Goal: Task Accomplishment & Management: Manage account settings

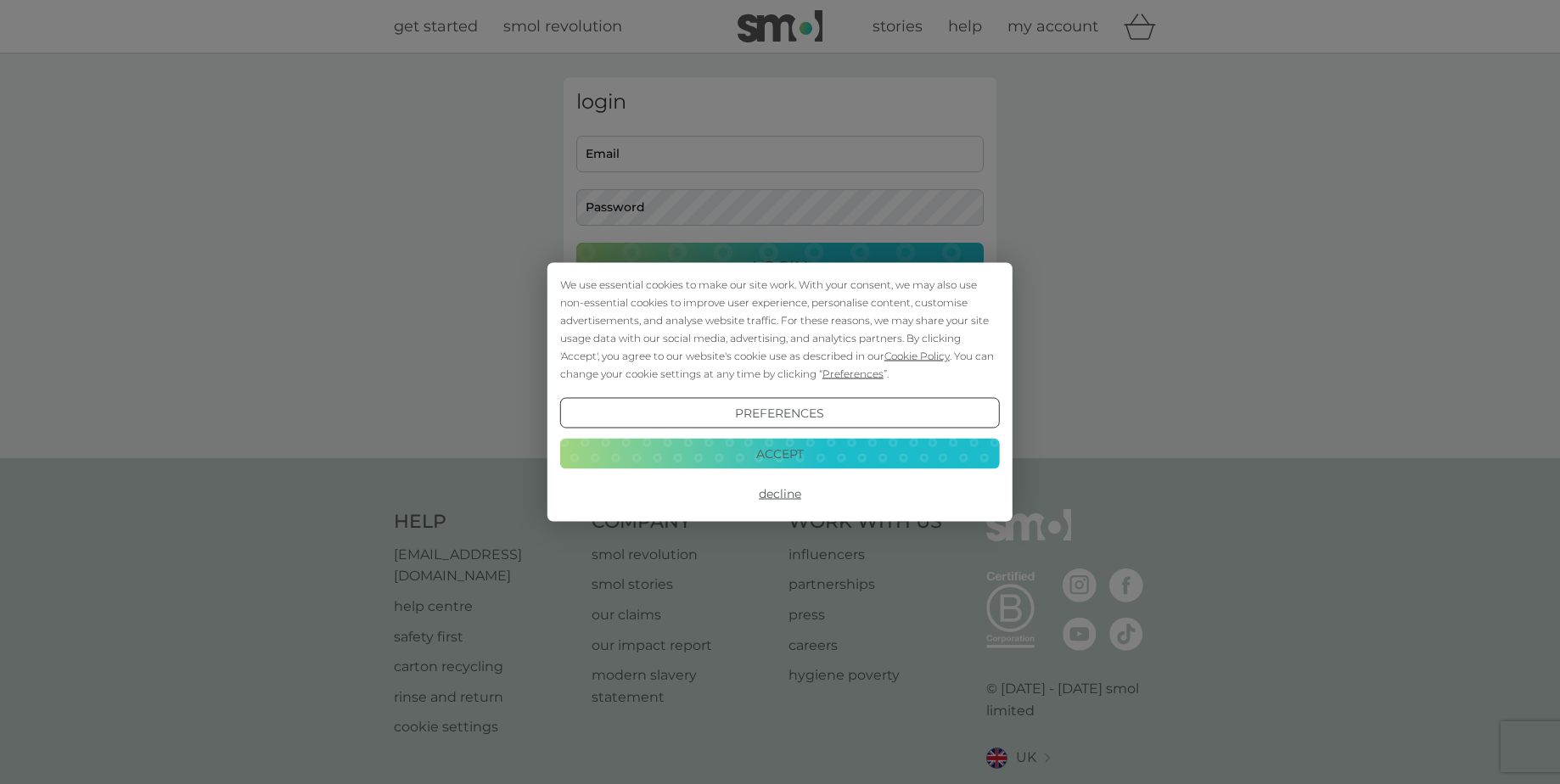
type input "[PERSON_NAME][EMAIL_ADDRESS][DOMAIN_NAME]"
click at [758, 451] on button "Accept" at bounding box center [780, 454] width 440 height 31
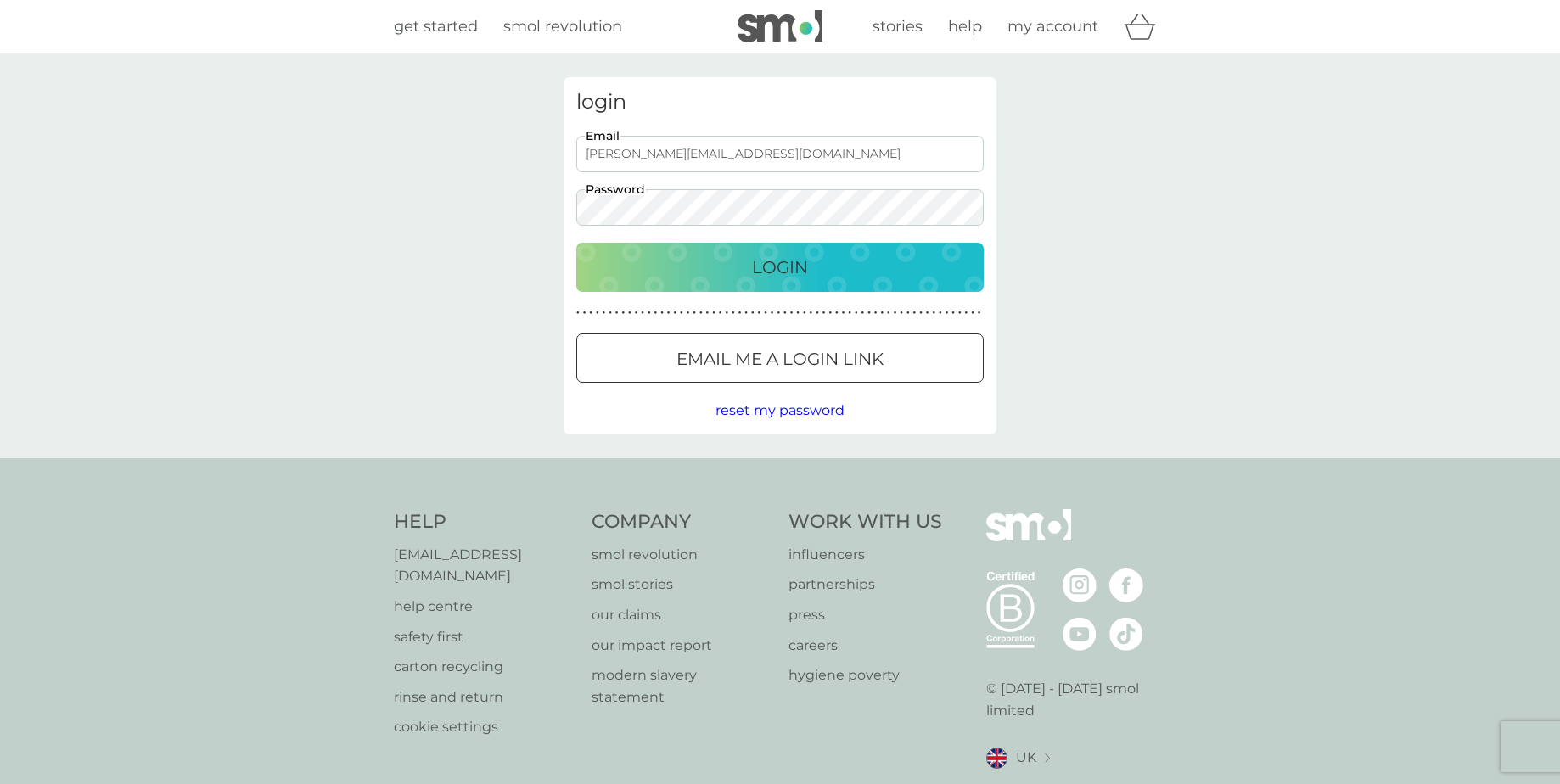
click at [721, 279] on div "Login" at bounding box center [780, 268] width 374 height 27
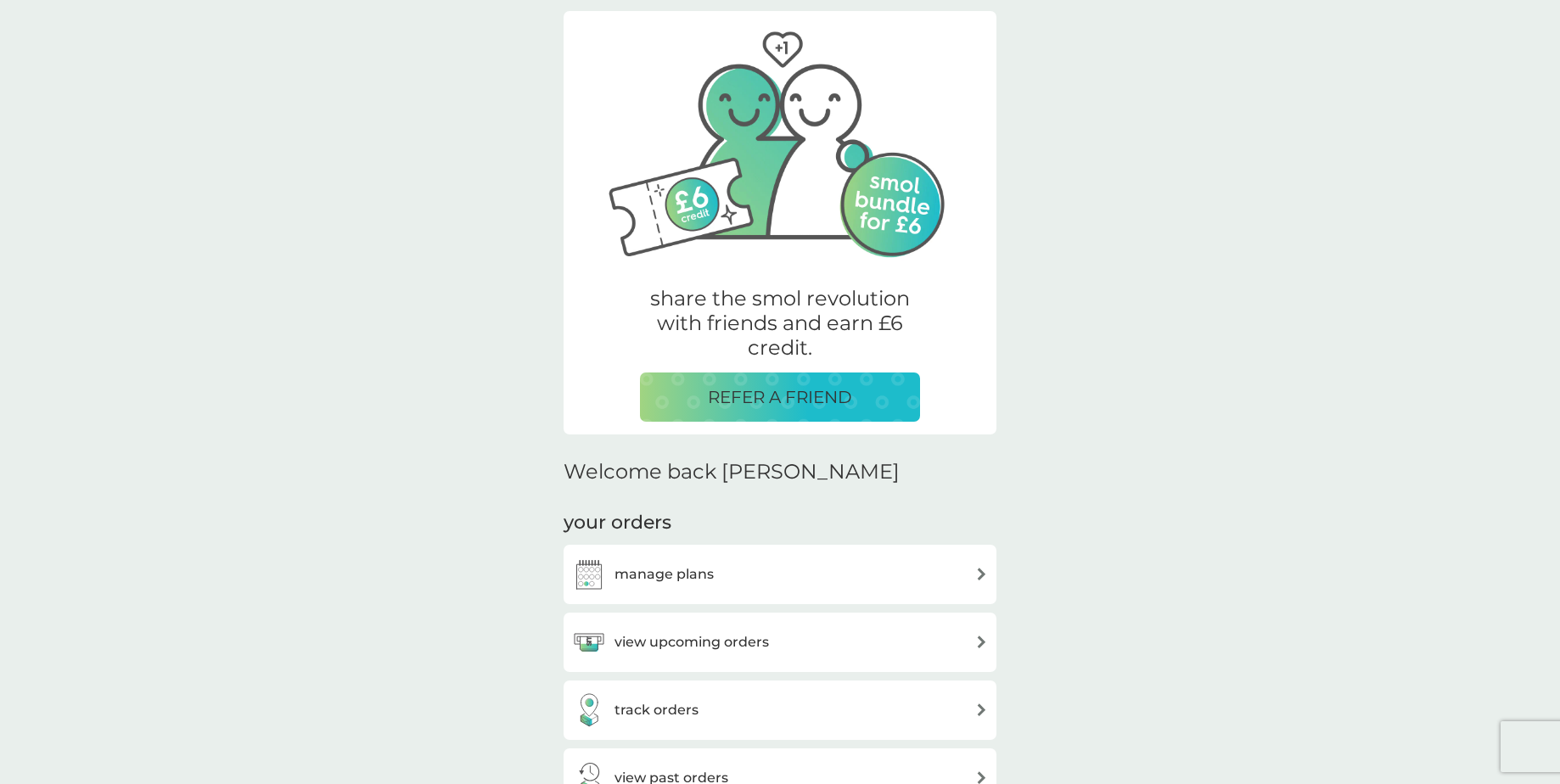
scroll to position [135, 0]
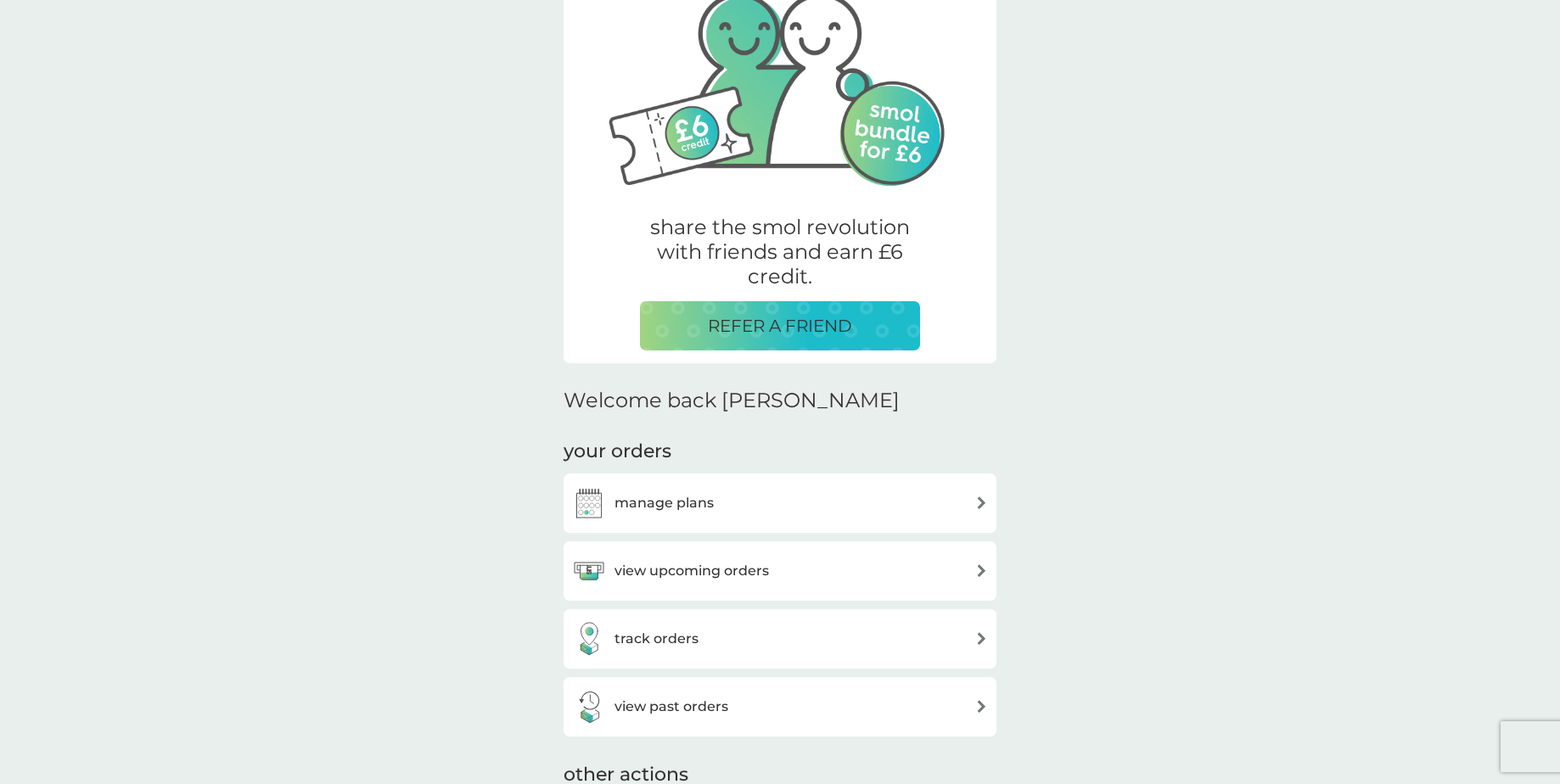
click at [780, 580] on div "view upcoming orders" at bounding box center [780, 571] width 416 height 34
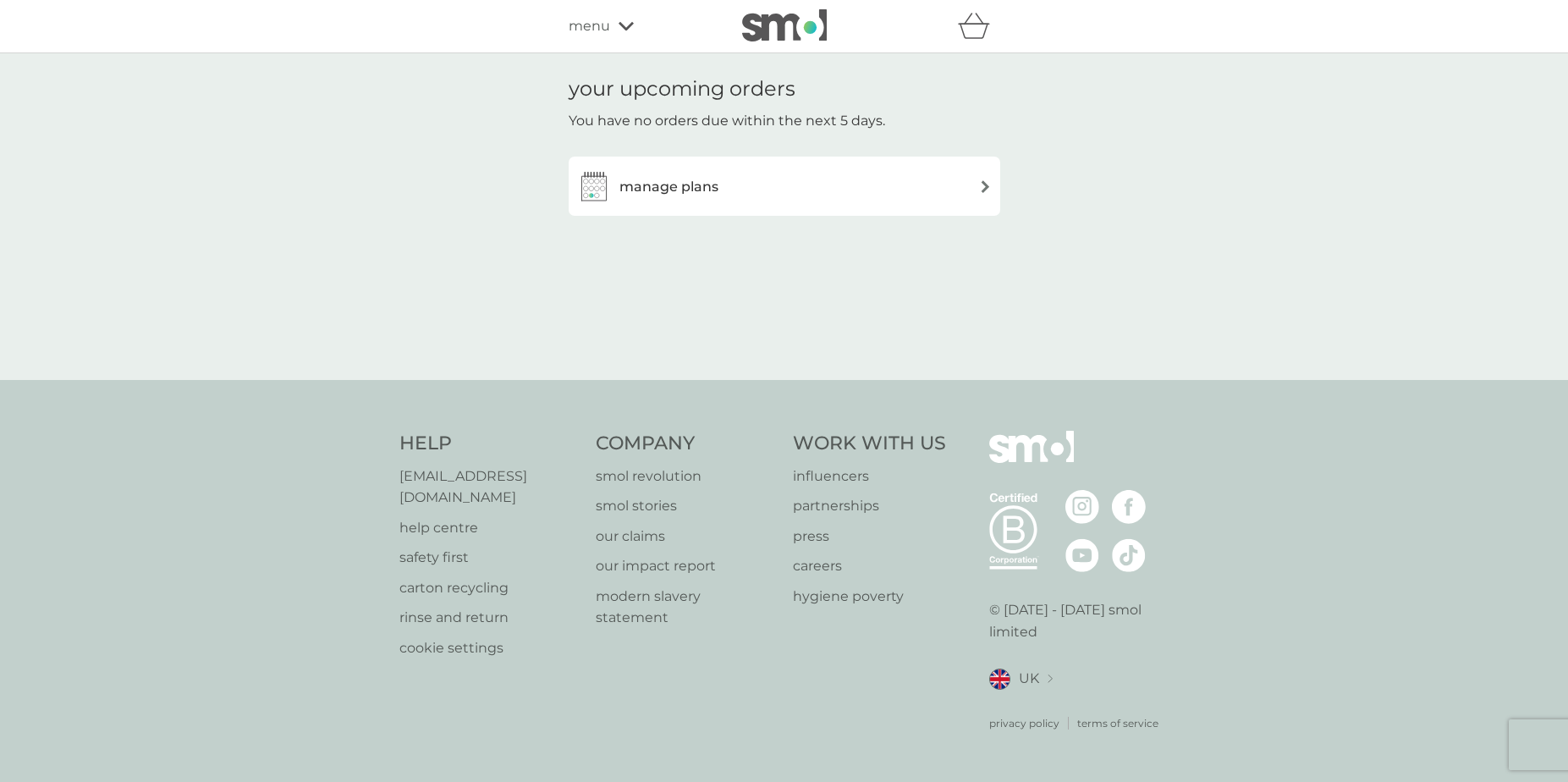
click at [840, 177] on div "manage plans" at bounding box center [784, 186] width 414 height 33
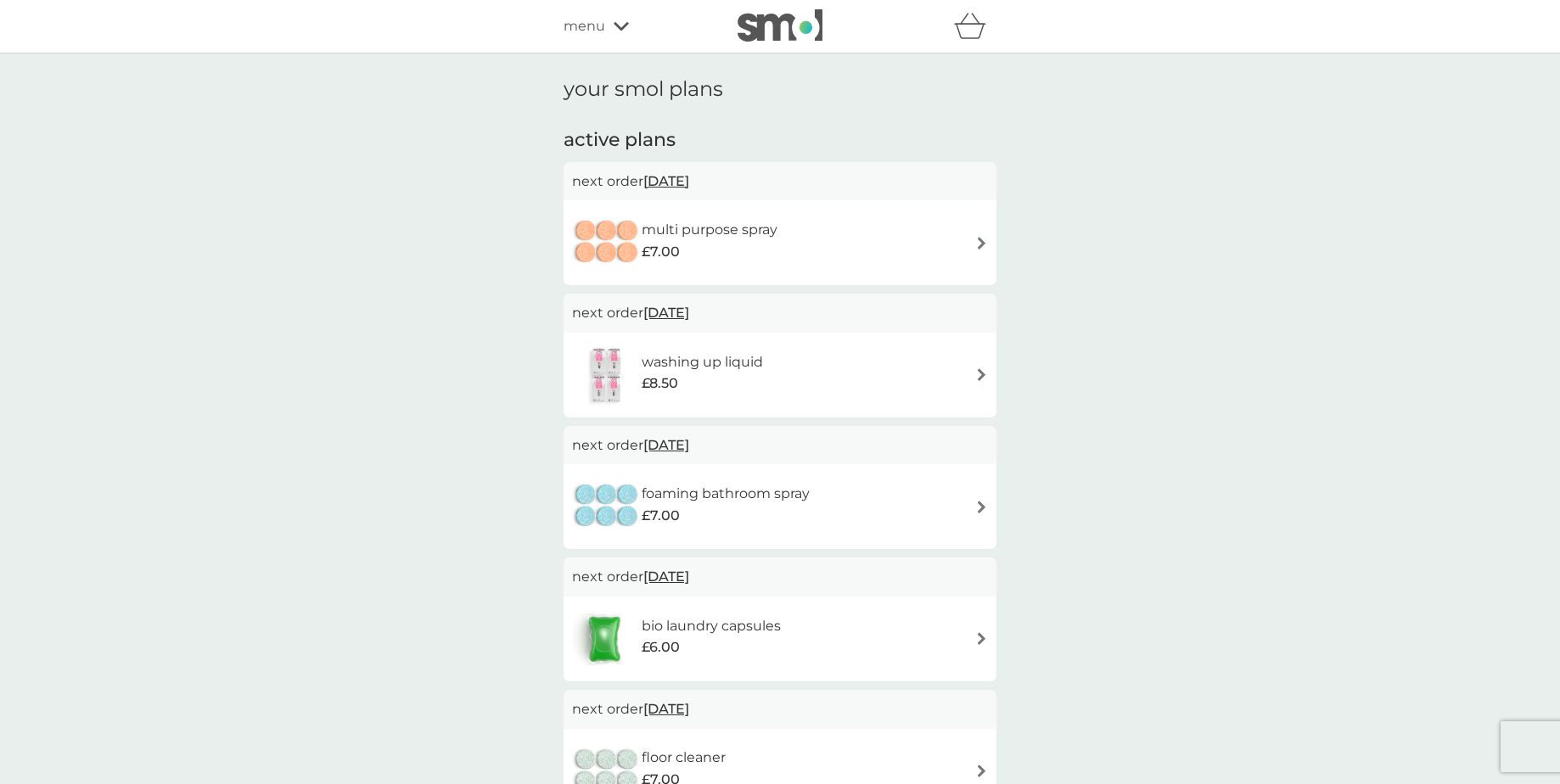
click at [916, 242] on div "multi purpose spray £7.00" at bounding box center [780, 242] width 416 height 59
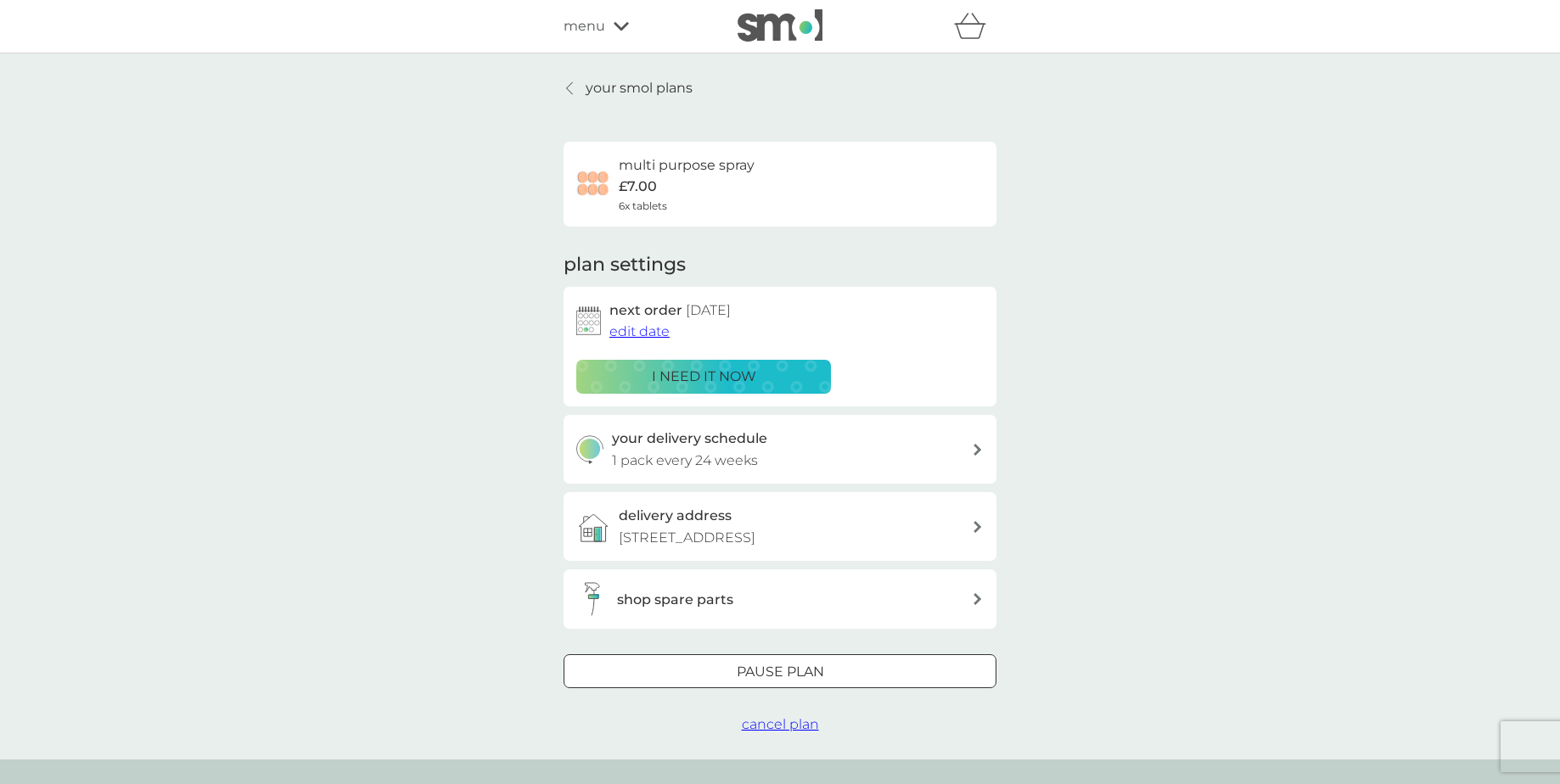
click at [726, 454] on p "1 pack every 24 weeks" at bounding box center [684, 461] width 146 height 22
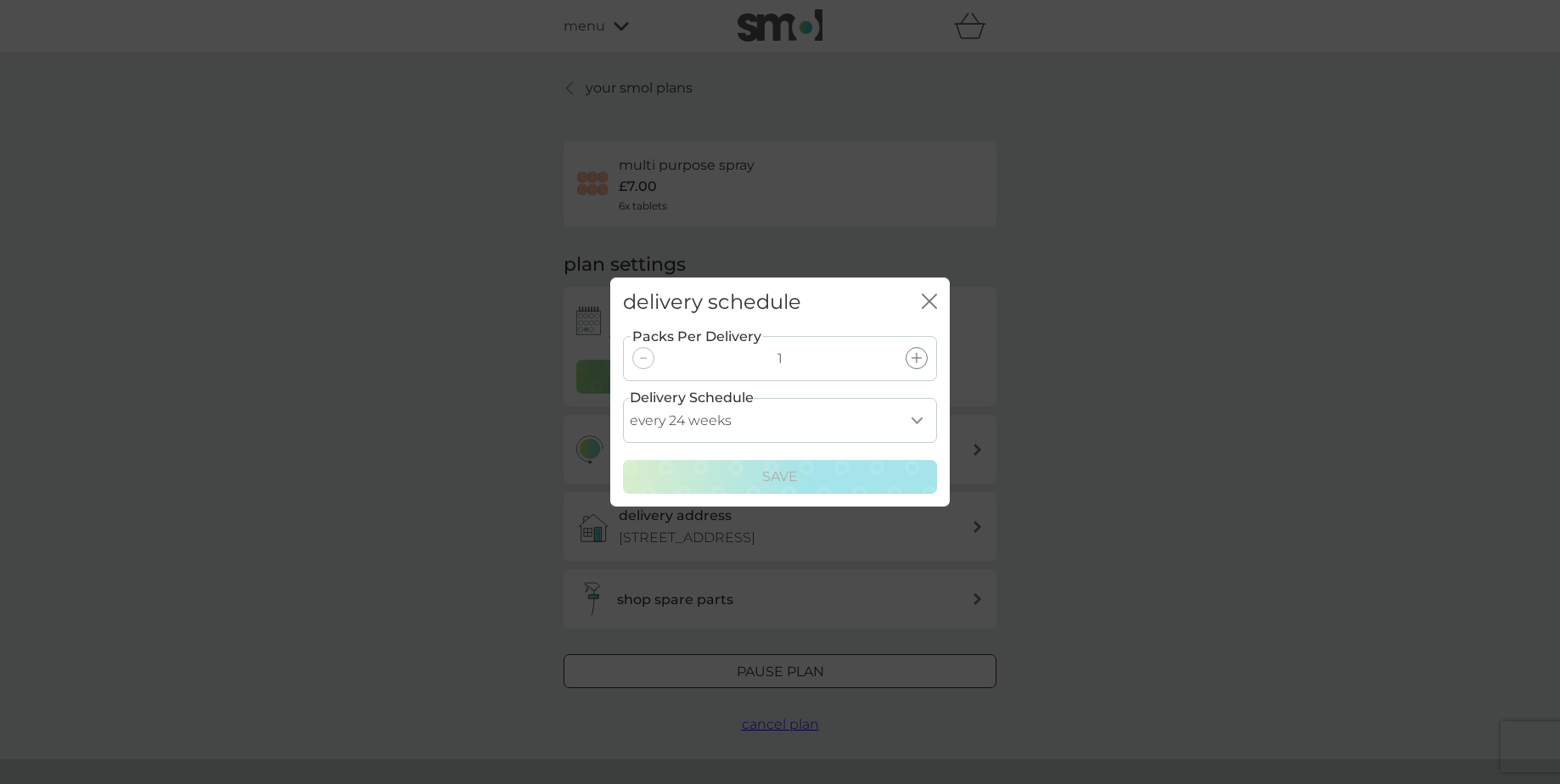
click at [736, 428] on select "every 1 week every 2 weeks every 3 weeks every 4 weeks every 5 weeks every 6 we…" at bounding box center [780, 421] width 314 height 45
select select "245"
click at [623, 398] on select "every 1 week every 2 weeks every 3 weeks every 4 weeks every 5 weeks every 6 we…" at bounding box center [780, 421] width 314 height 45
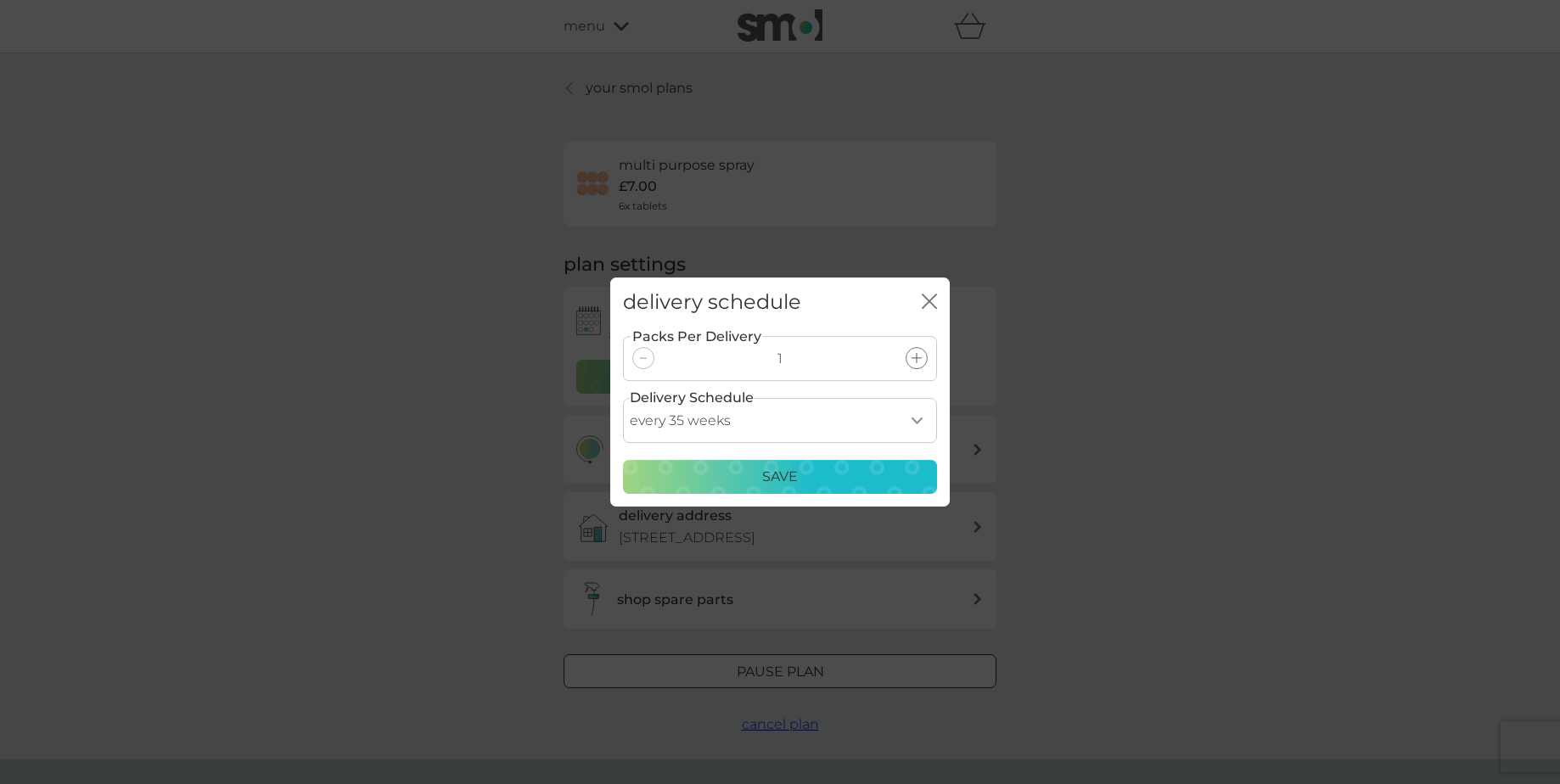
click at [827, 476] on div "Save" at bounding box center [780, 477] width 292 height 22
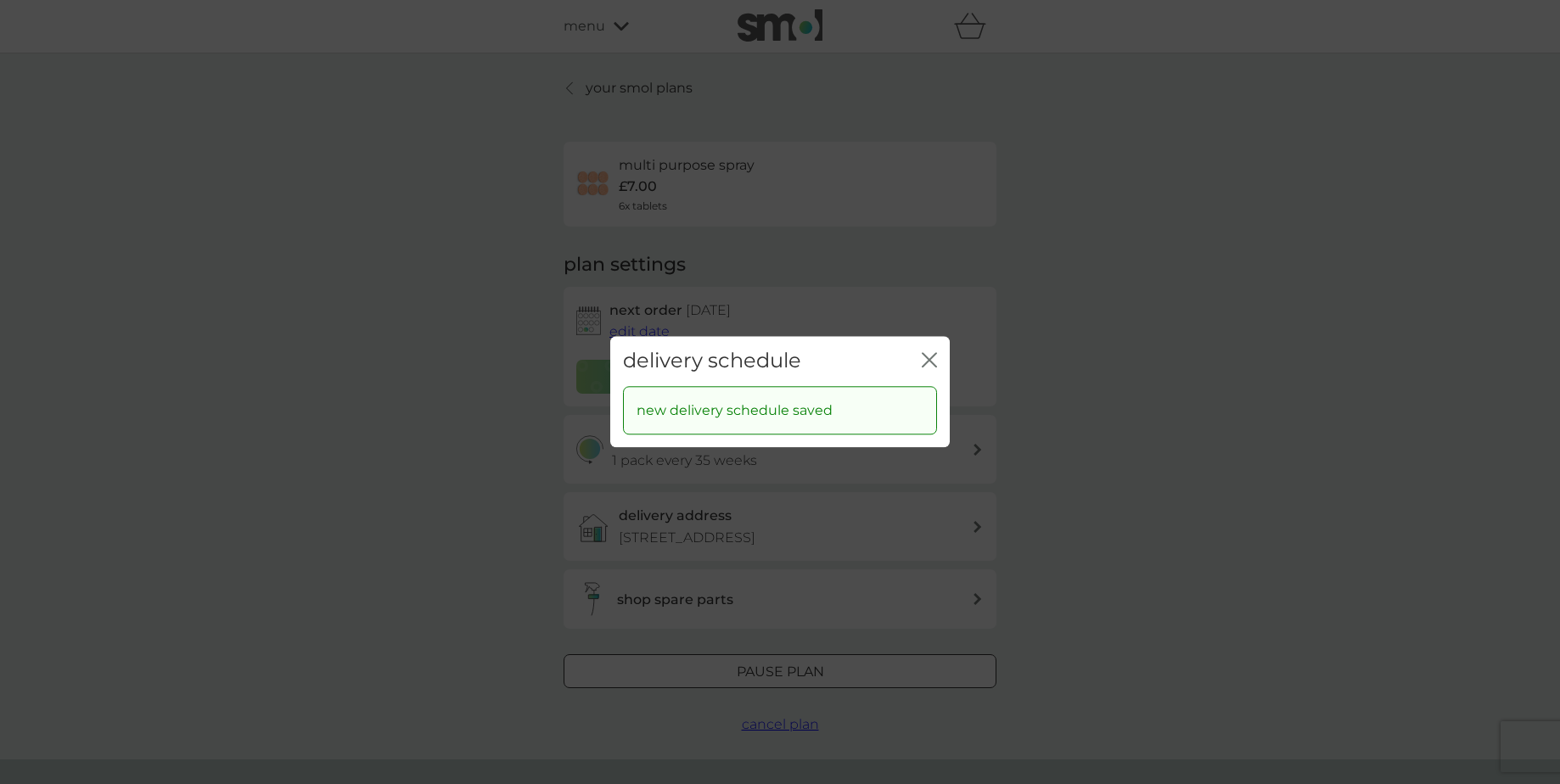
click at [928, 362] on icon "close" at bounding box center [926, 359] width 6 height 14
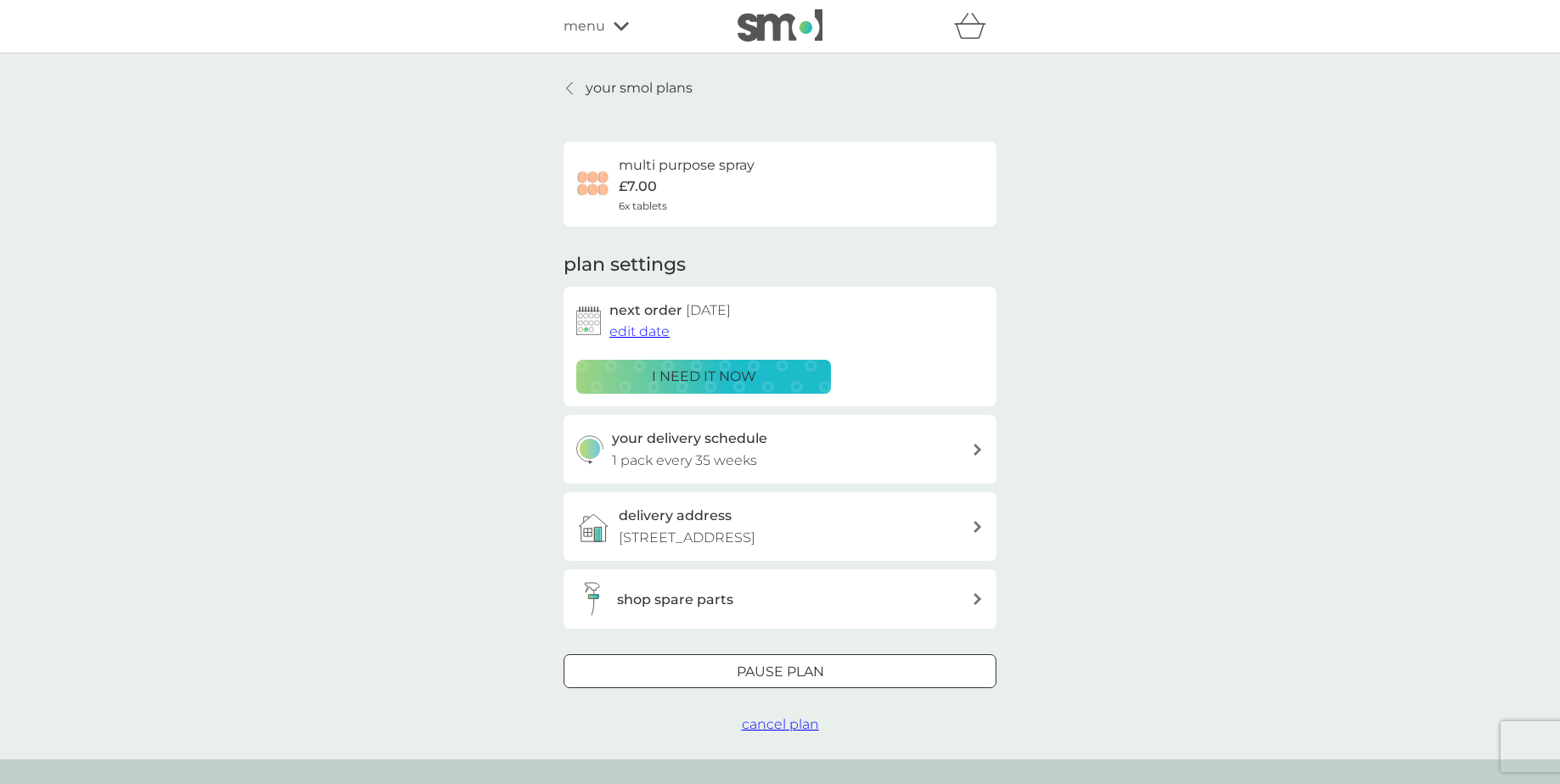
click at [651, 331] on span "edit date" at bounding box center [640, 331] width 60 height 16
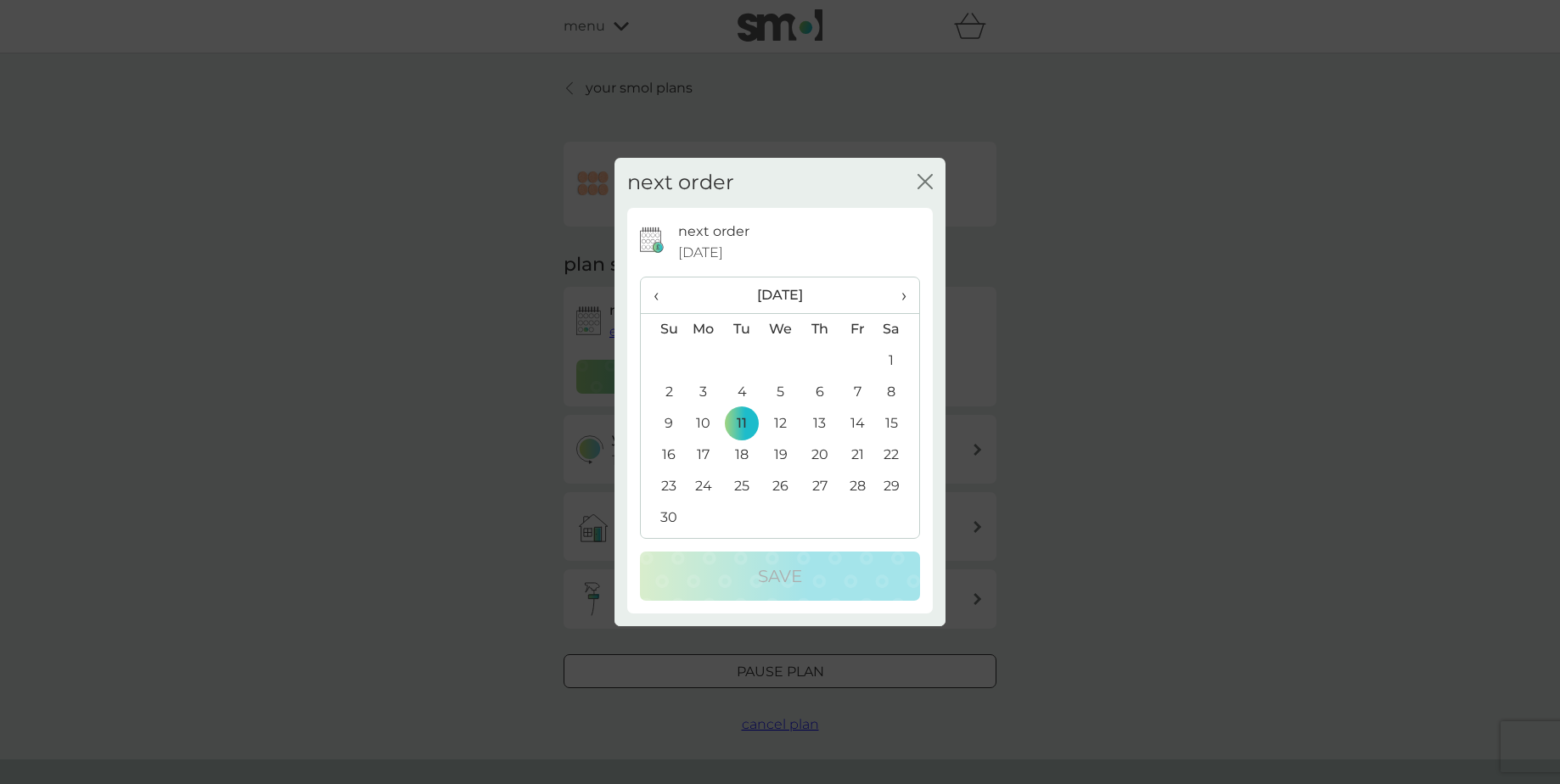
click at [903, 298] on span "›" at bounding box center [898, 295] width 17 height 35
click at [817, 421] on td "15" at bounding box center [819, 424] width 38 height 32
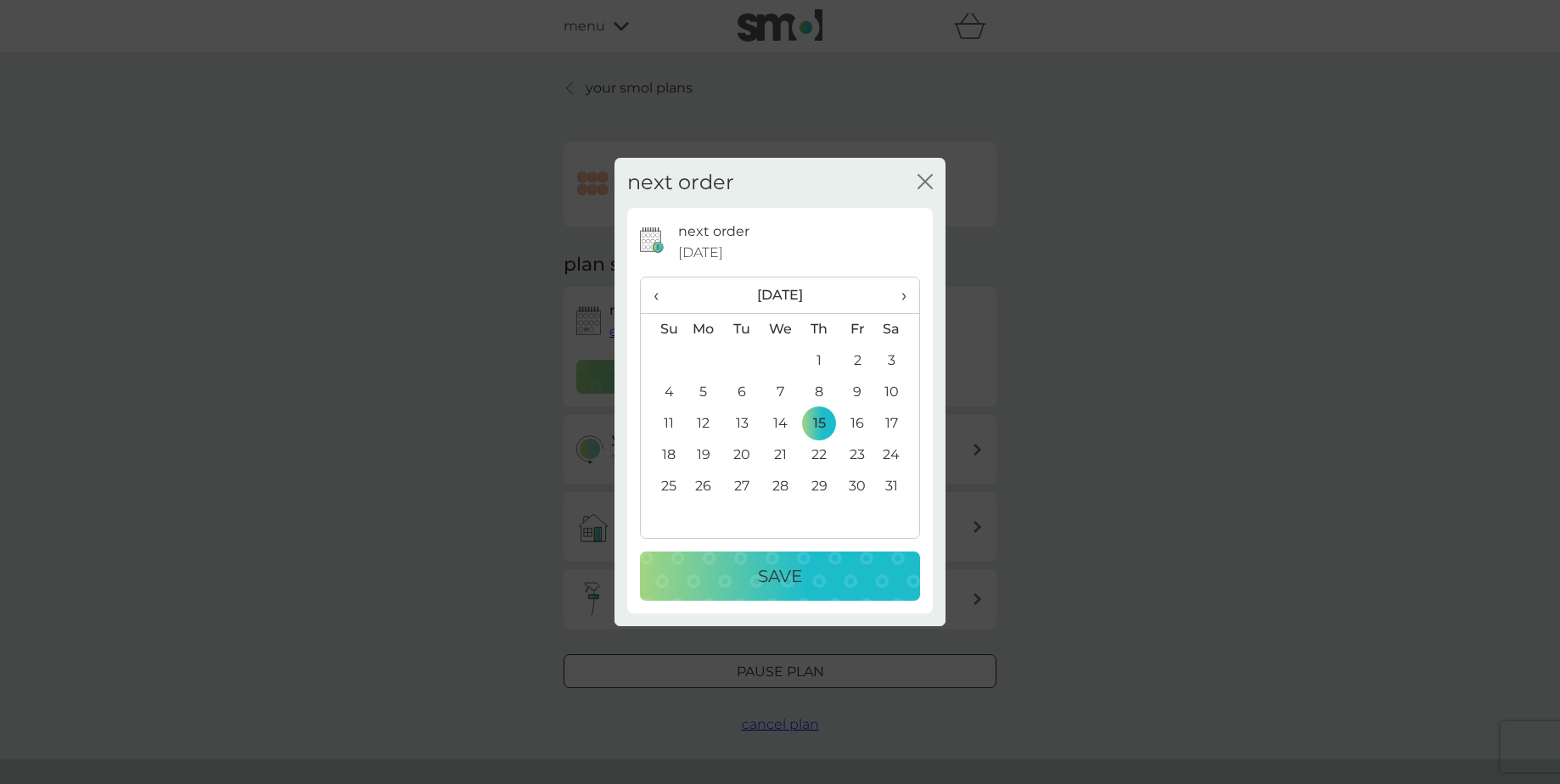
click at [827, 565] on div "Save" at bounding box center [780, 576] width 246 height 27
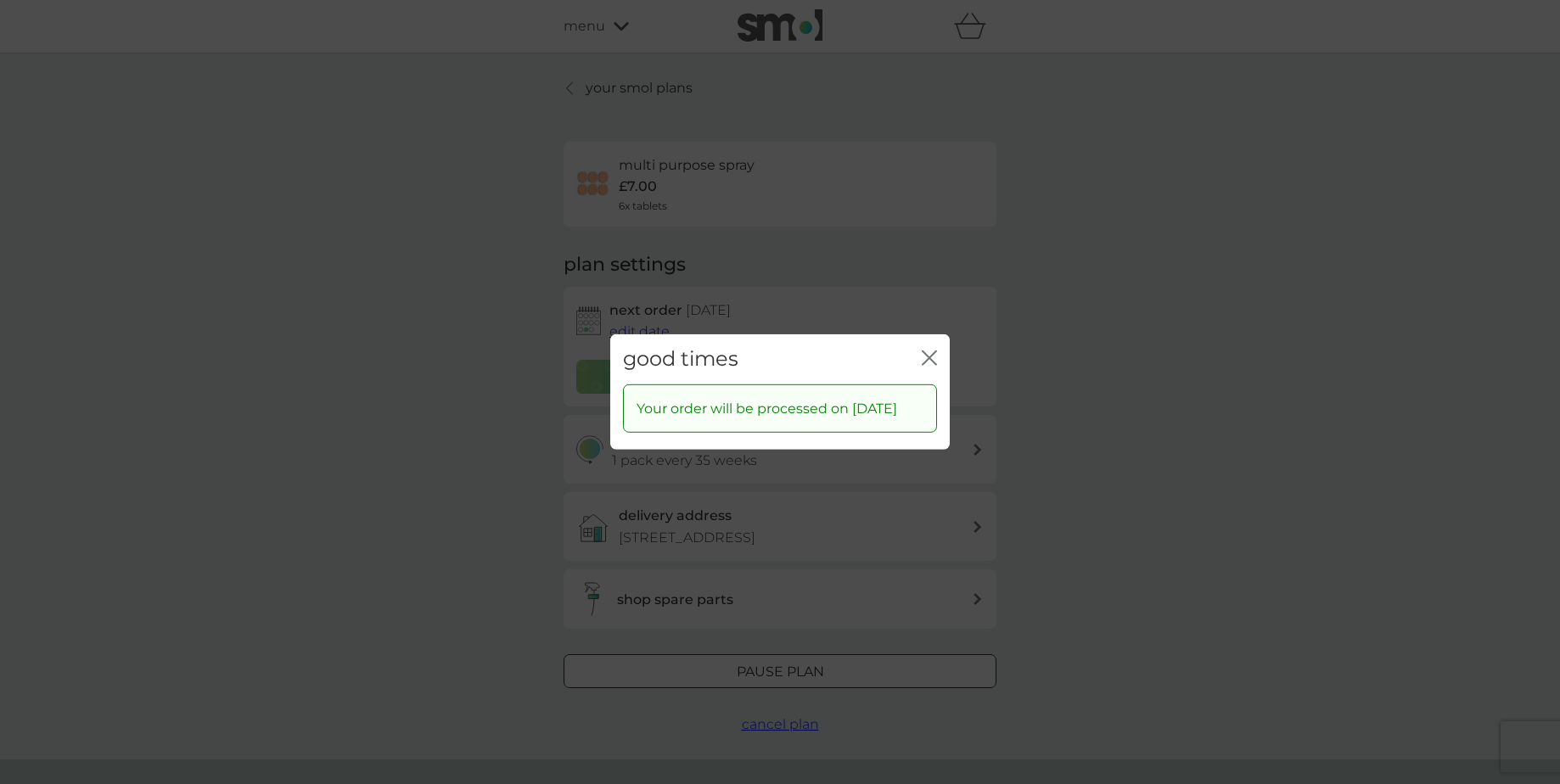
click at [920, 351] on div "good times close" at bounding box center [780, 359] width 339 height 50
click at [928, 351] on icon "close" at bounding box center [926, 358] width 6 height 14
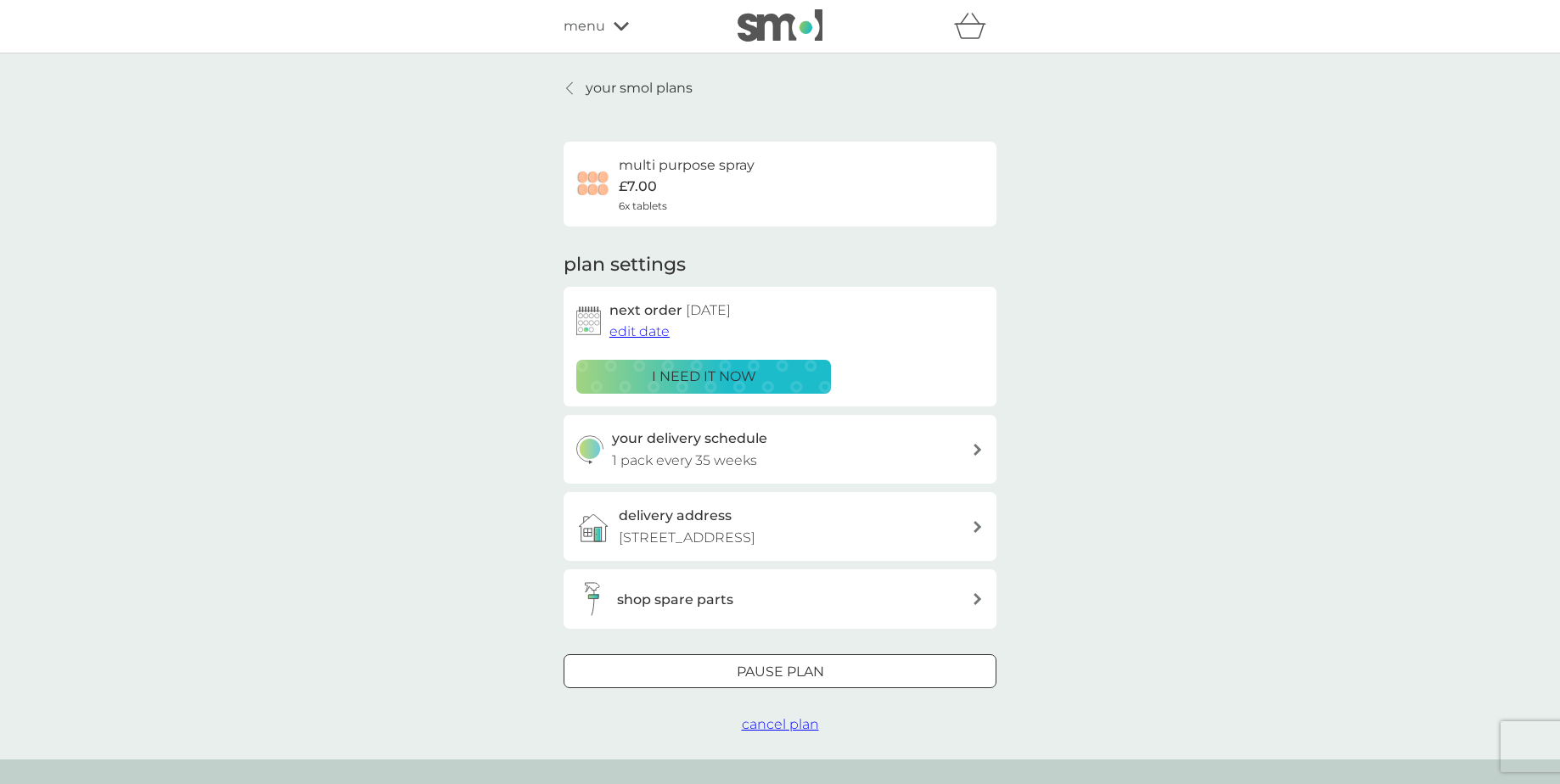
click at [642, 329] on span "edit date" at bounding box center [640, 331] width 60 height 16
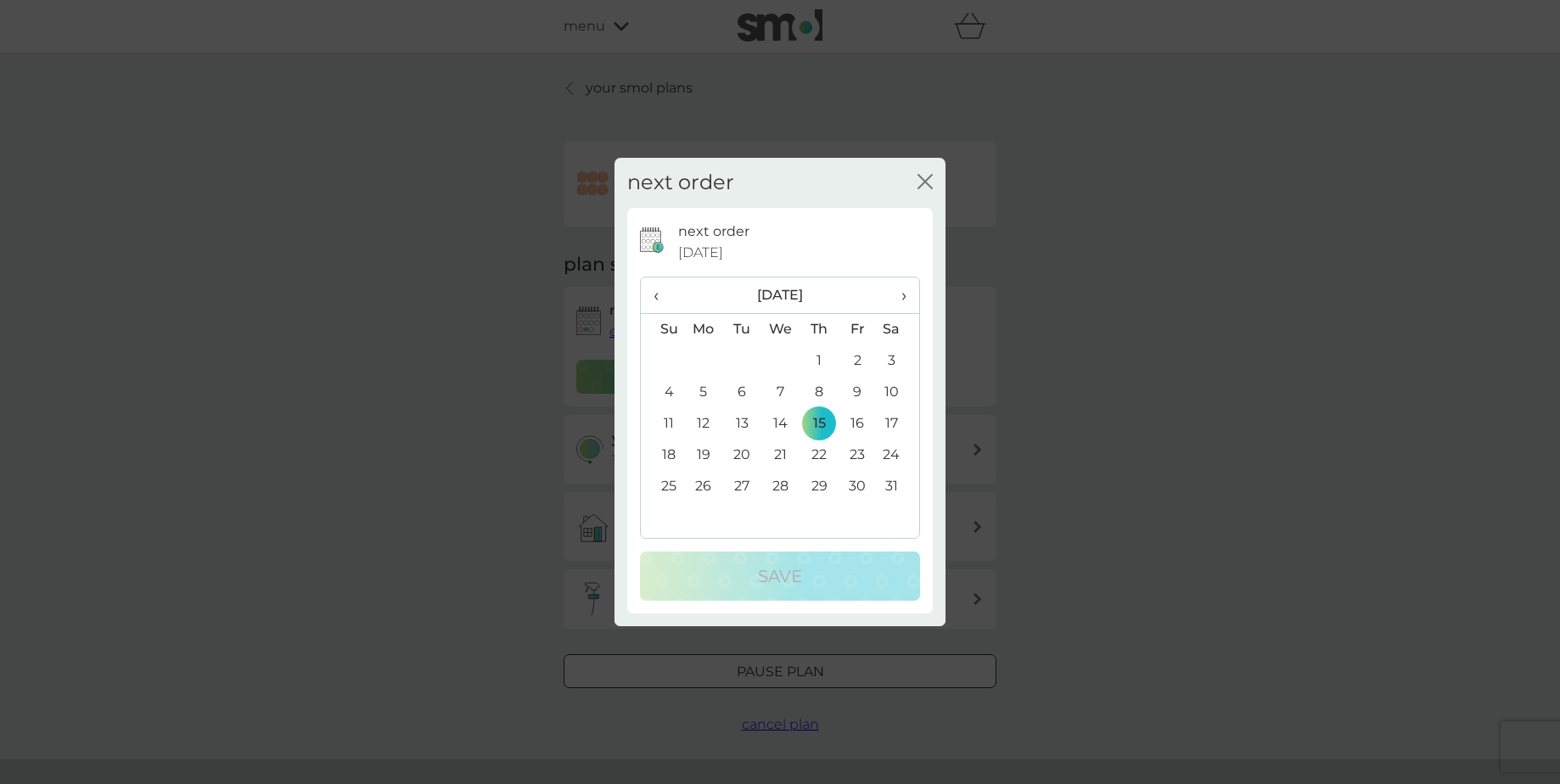
click at [900, 297] on span "›" at bounding box center [898, 295] width 17 height 35
click at [675, 456] on td "15" at bounding box center [662, 456] width 44 height 32
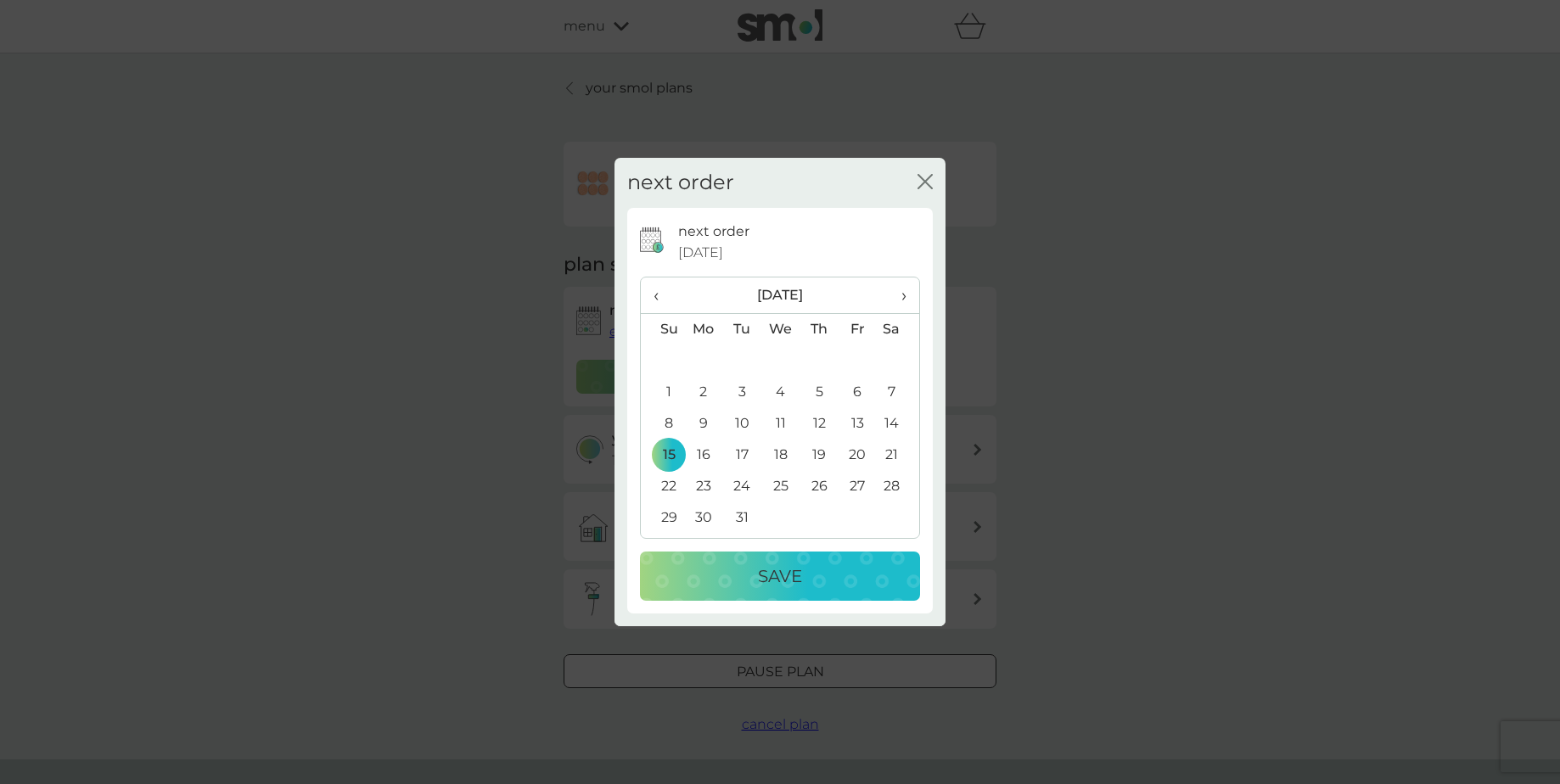
click at [773, 568] on p "Save" at bounding box center [780, 576] width 44 height 27
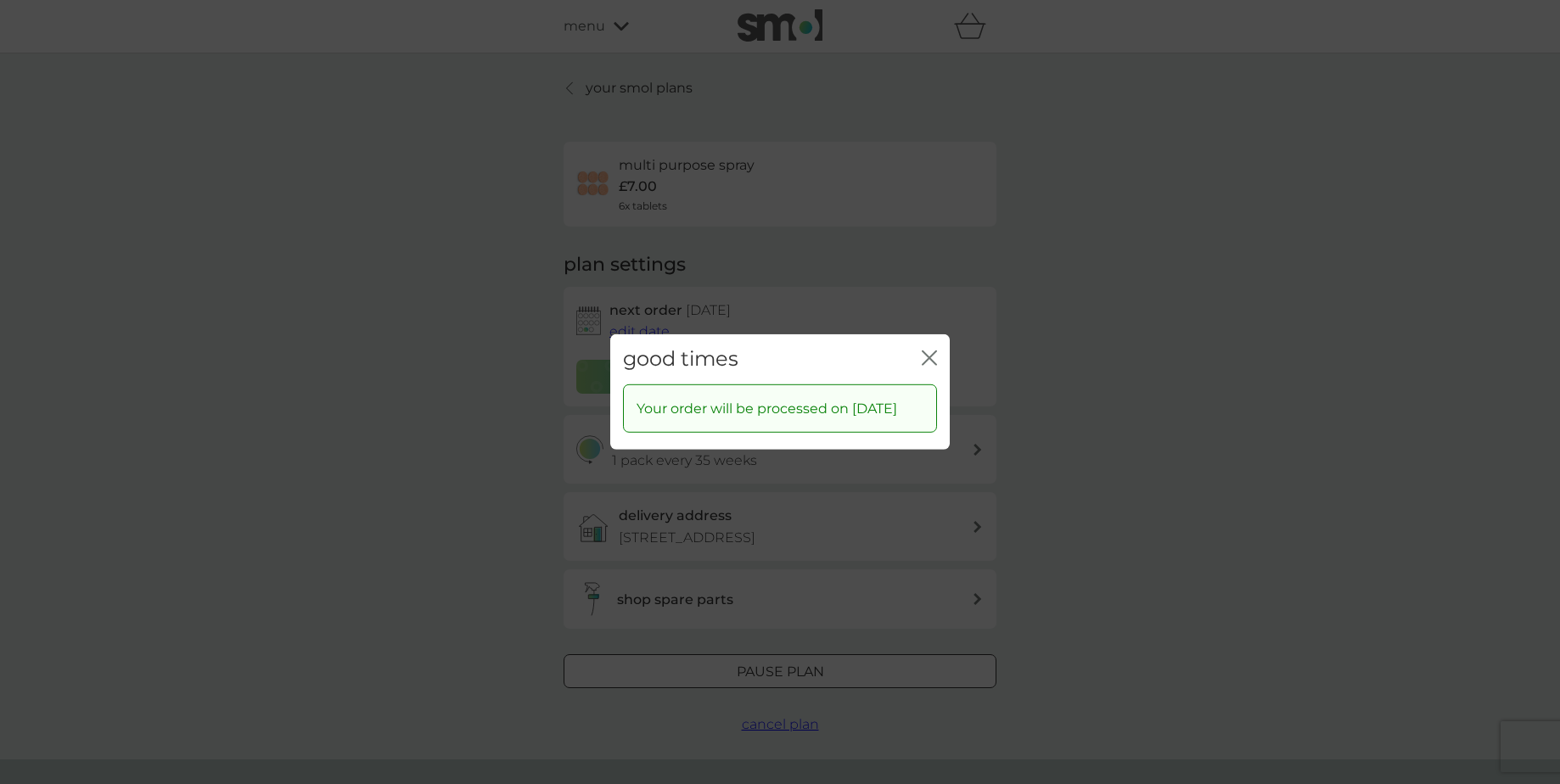
click at [926, 350] on icon "close" at bounding box center [929, 358] width 15 height 15
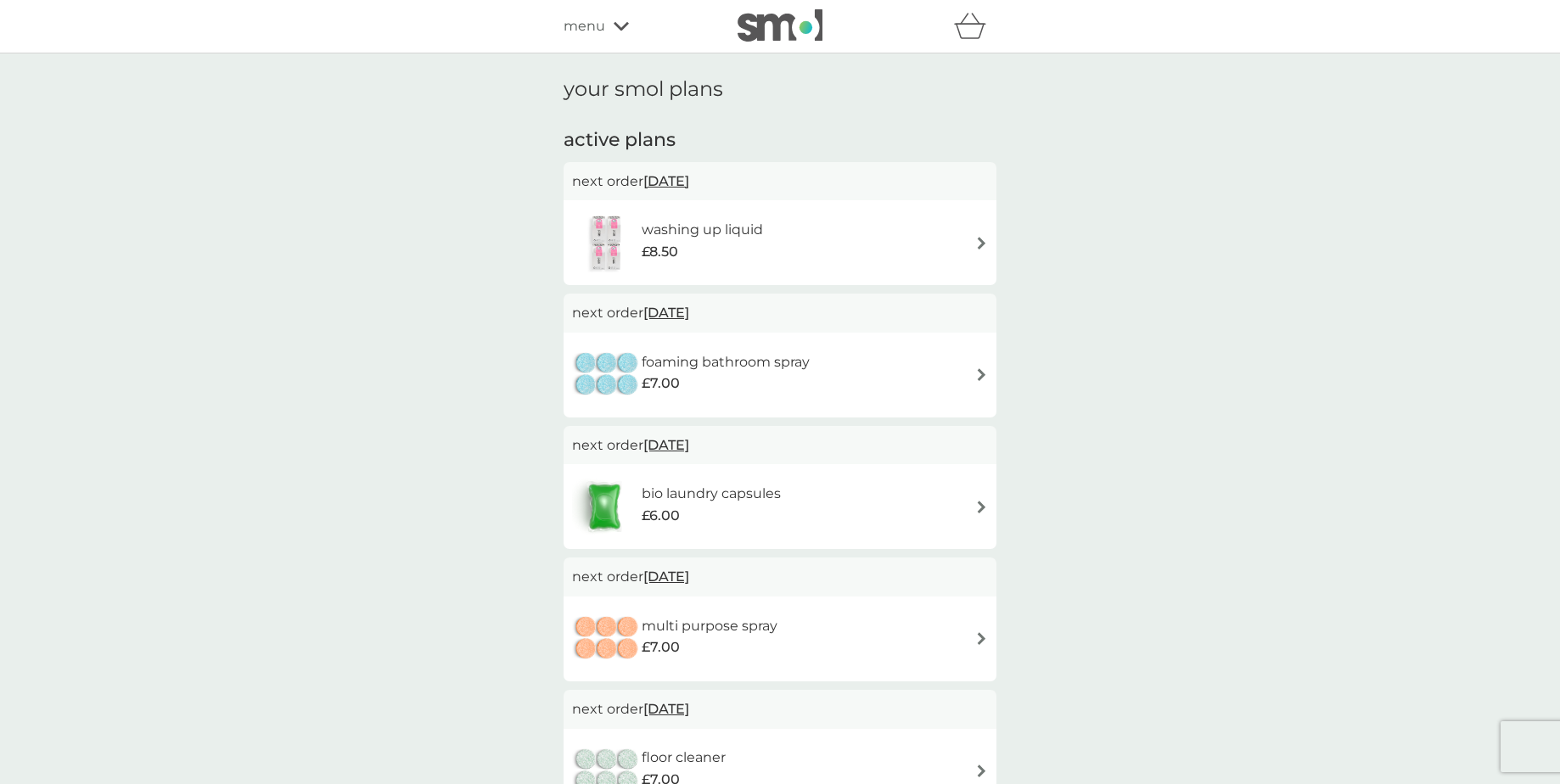
click at [855, 247] on div "washing up liquid £8.50" at bounding box center [780, 242] width 416 height 59
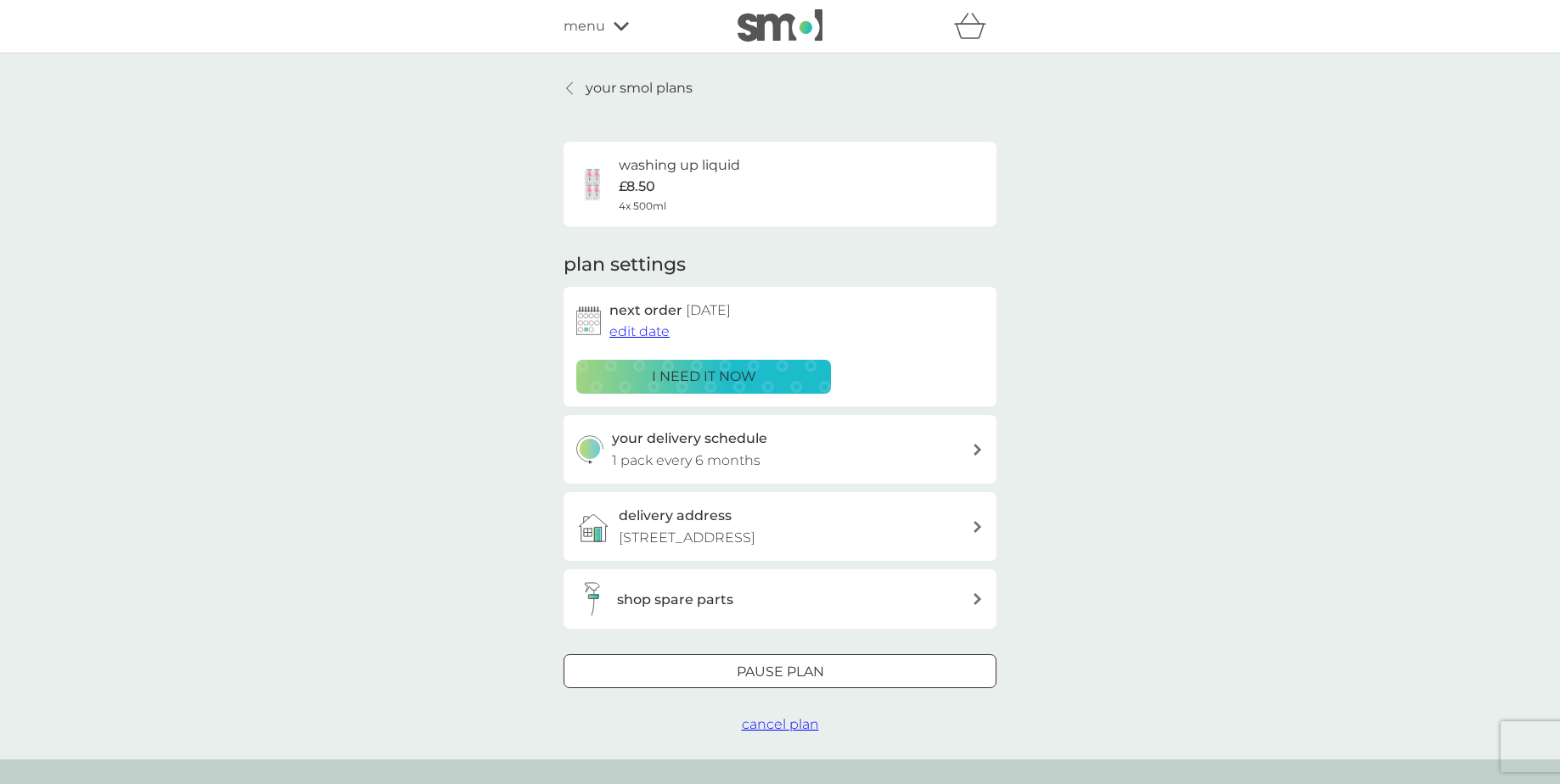
click at [635, 338] on span "edit date" at bounding box center [640, 331] width 60 height 16
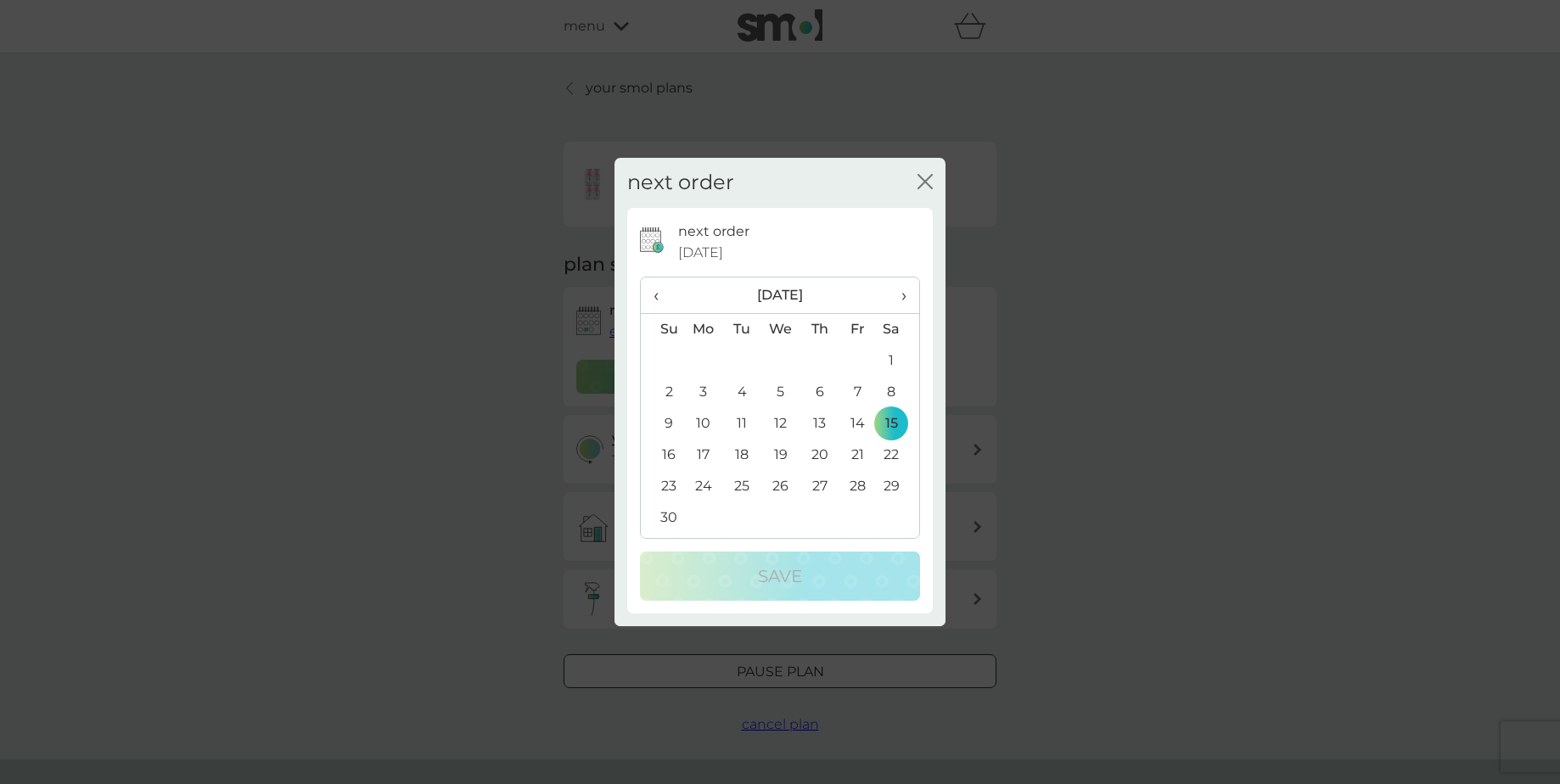
click at [901, 297] on span "›" at bounding box center [898, 295] width 17 height 35
click at [853, 362] on td "5" at bounding box center [858, 361] width 38 height 32
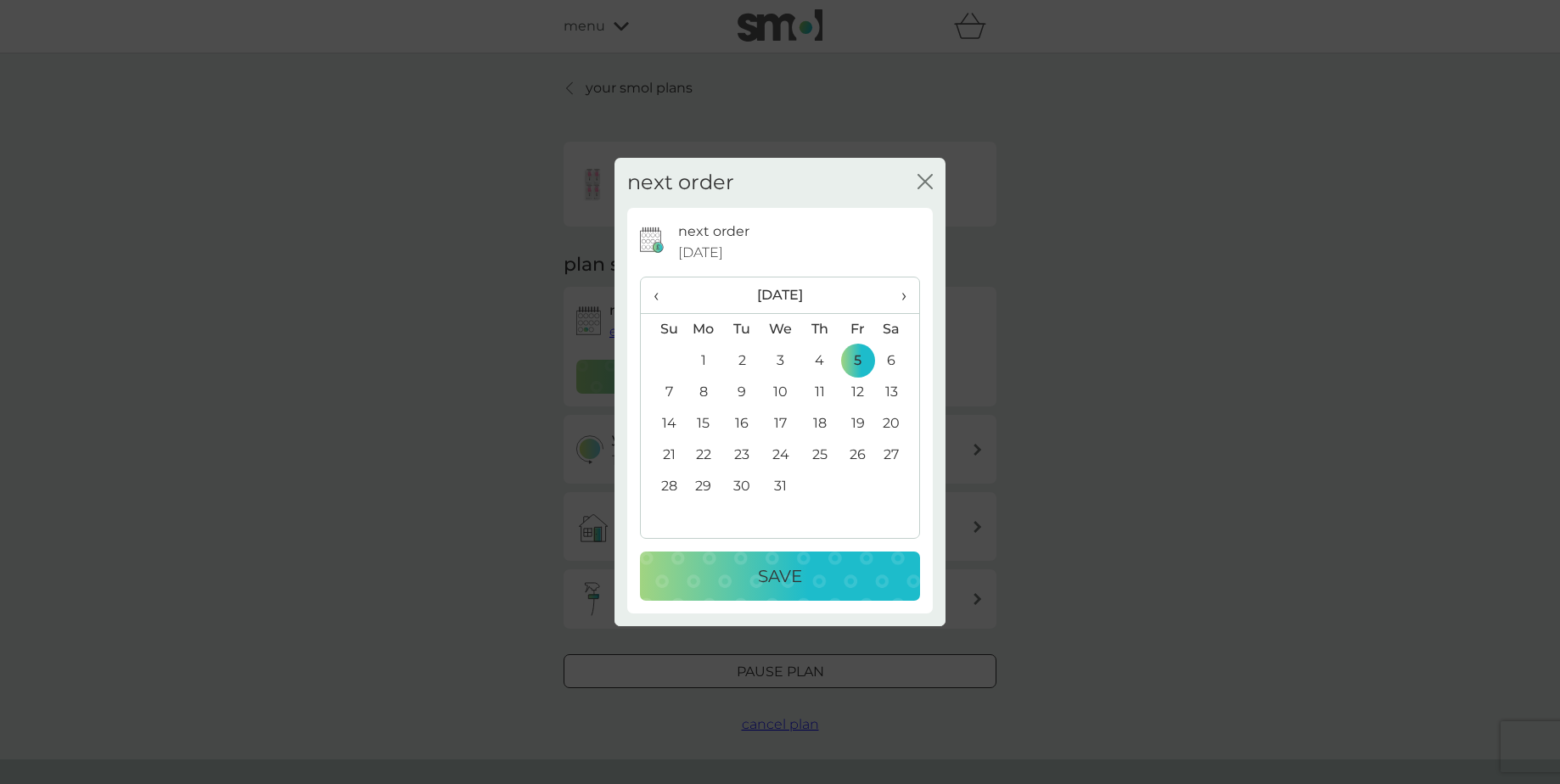
click at [823, 563] on div "Save" at bounding box center [780, 576] width 246 height 27
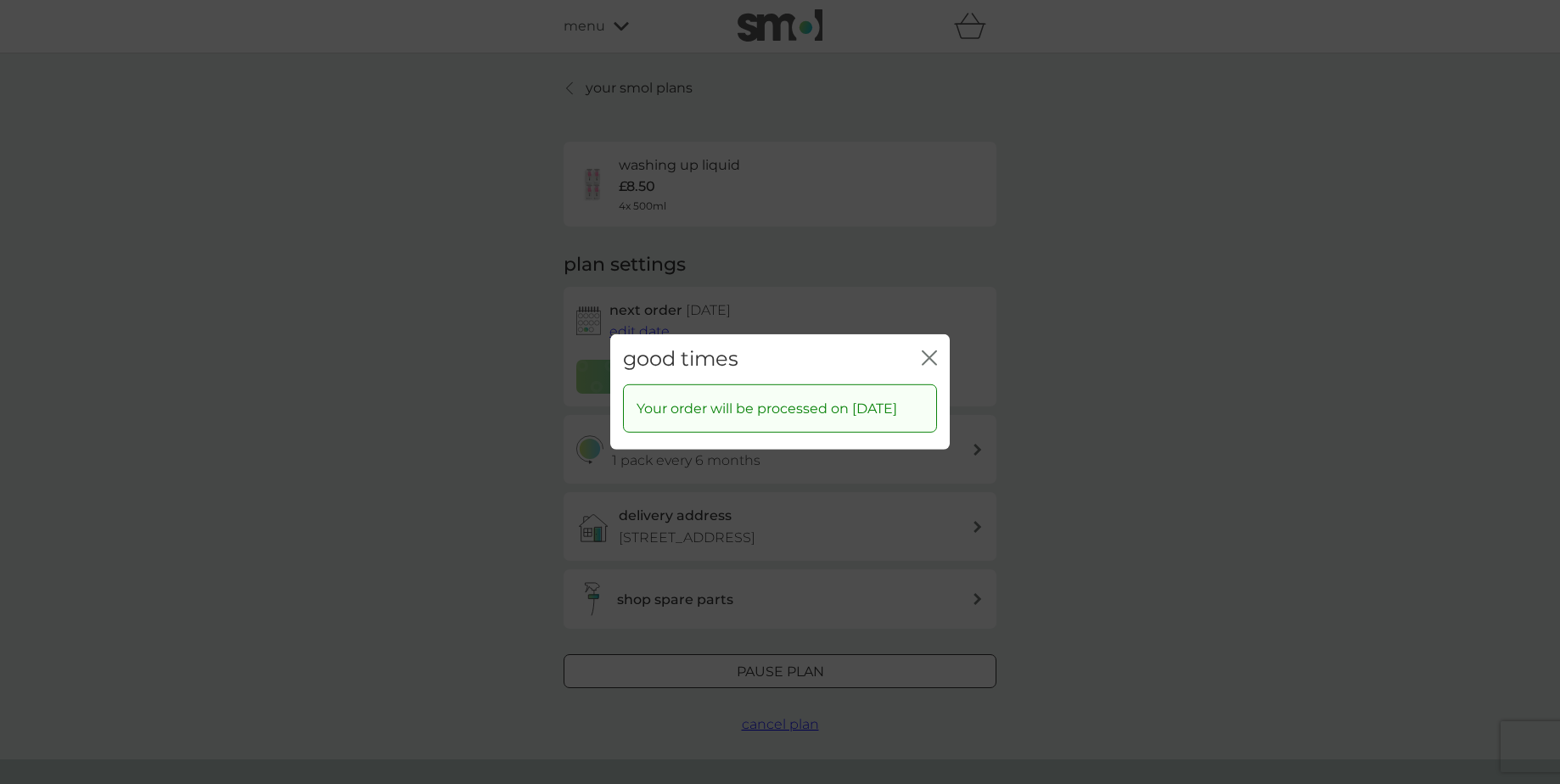
click at [929, 351] on icon "close" at bounding box center [932, 358] width 6 height 14
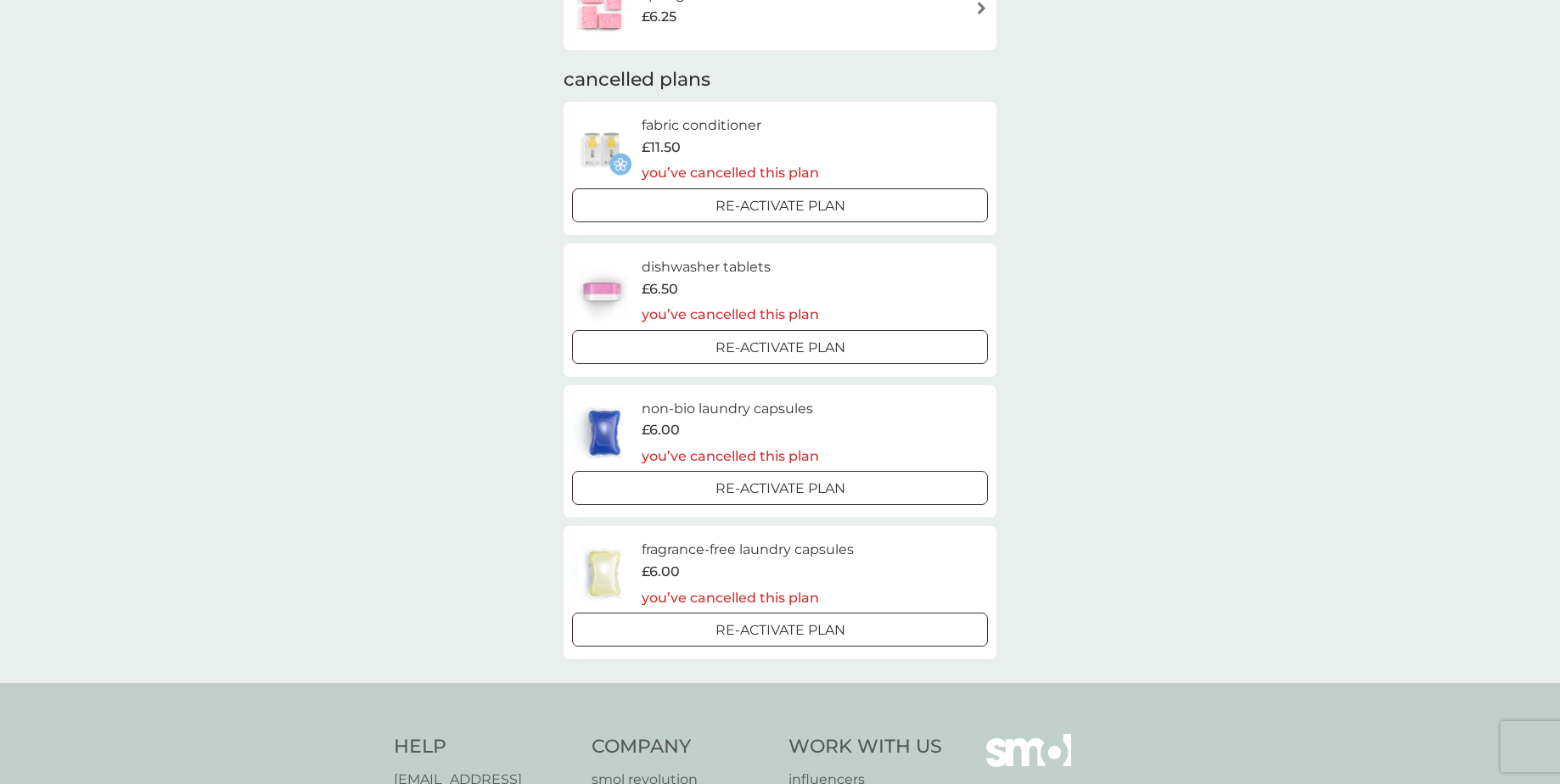
scroll to position [1373, 0]
